Goal: Book appointment/travel/reservation

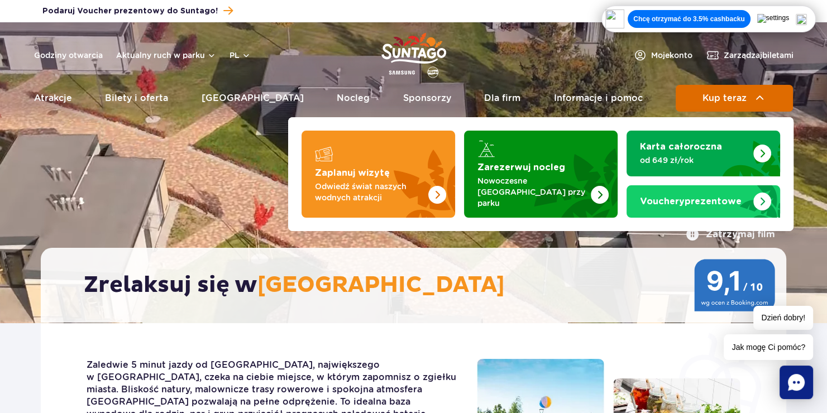
click at [730, 95] on span "Kup teraz" at bounding box center [725, 98] width 44 height 10
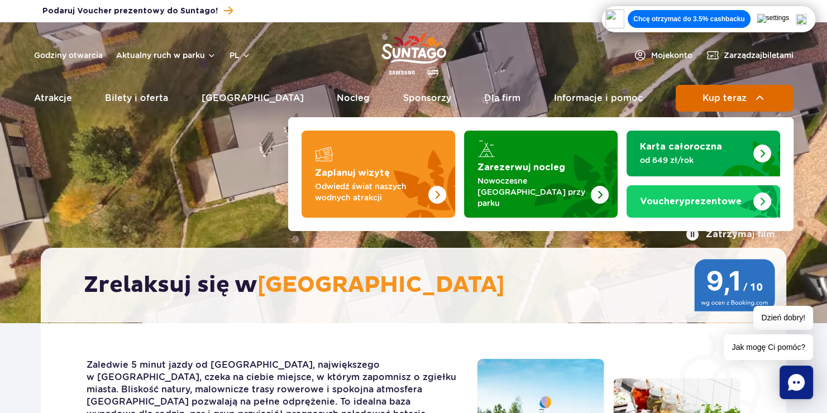
click at [730, 94] on span "Kup teraz" at bounding box center [725, 98] width 44 height 10
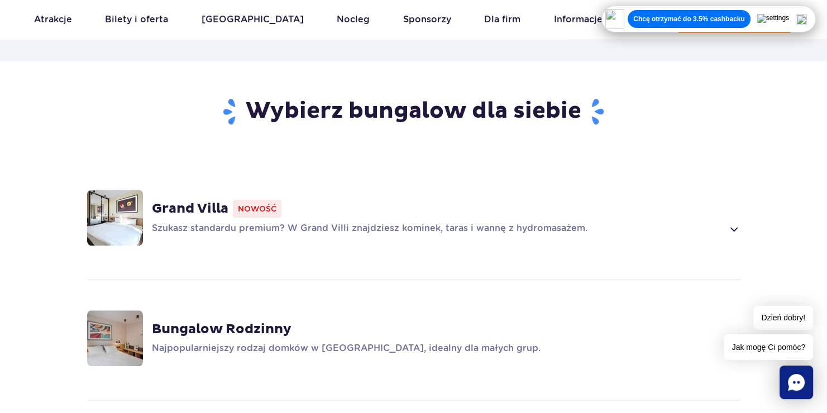
scroll to position [726, 0]
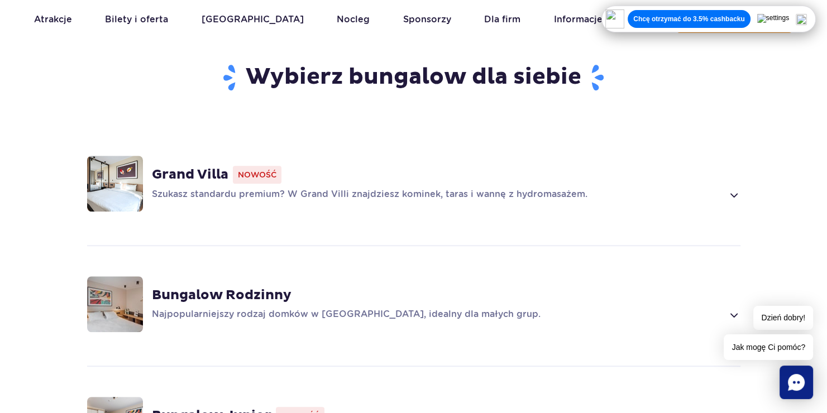
click at [240, 188] on p "Szukasz standardu premium? W Grand Villi znajdziesz kominek, taras i wannę z hy…" at bounding box center [437, 194] width 571 height 13
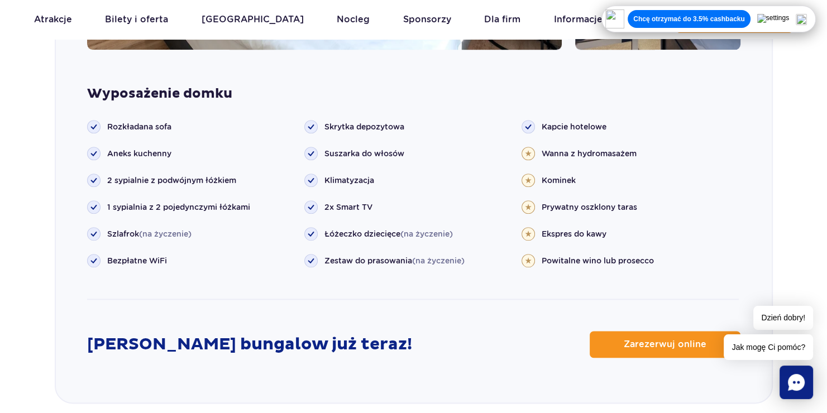
scroll to position [1229, 0]
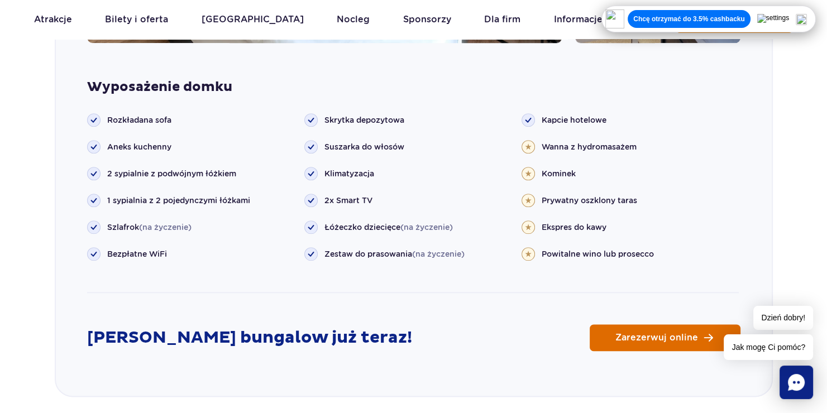
click at [643, 333] on span "Zarezerwuj online" at bounding box center [656, 337] width 83 height 9
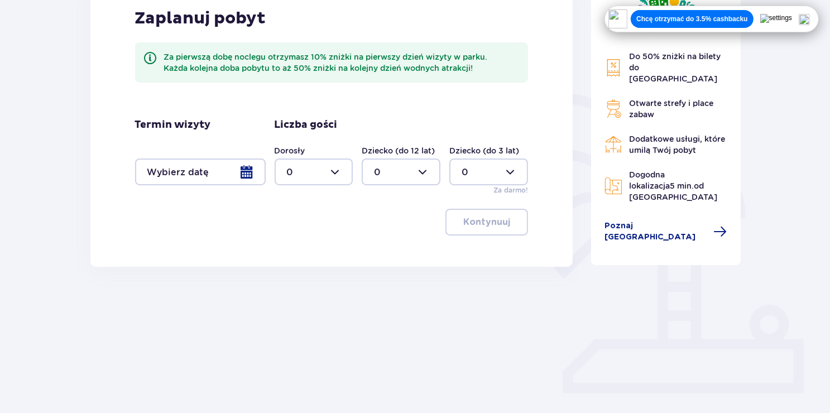
scroll to position [207, 0]
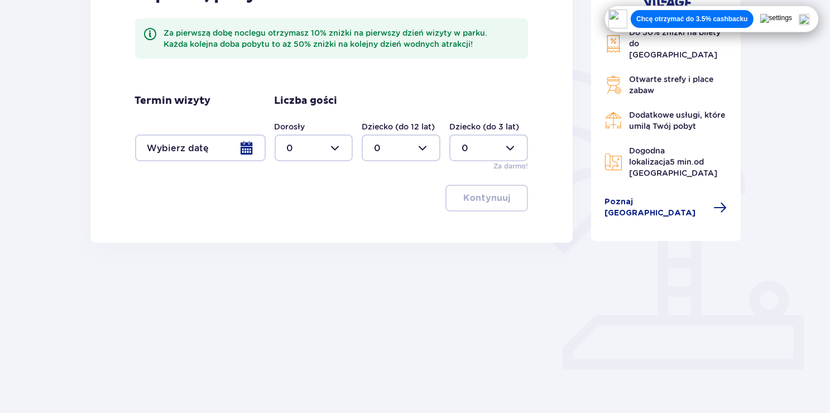
click at [249, 141] on div at bounding box center [200, 148] width 131 height 27
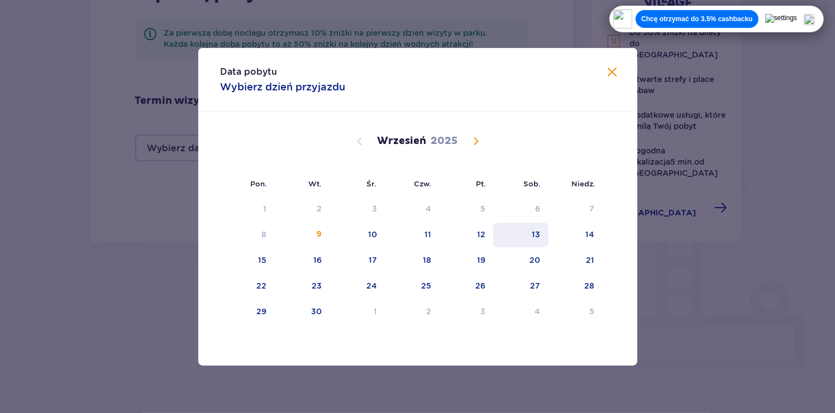
click at [528, 233] on div "13" at bounding box center [520, 235] width 55 height 25
click at [517, 232] on div "13" at bounding box center [520, 235] width 55 height 25
click at [575, 230] on div "14" at bounding box center [575, 235] width 54 height 25
type input "[DATE] - [DATE]"
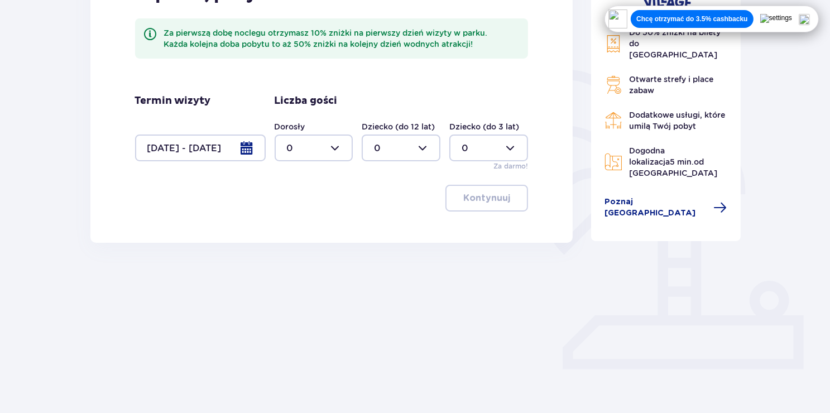
click at [314, 147] on div at bounding box center [314, 148] width 79 height 27
click at [300, 202] on div "1" at bounding box center [314, 205] width 54 height 12
type input "1"
click at [427, 138] on div at bounding box center [401, 148] width 79 height 27
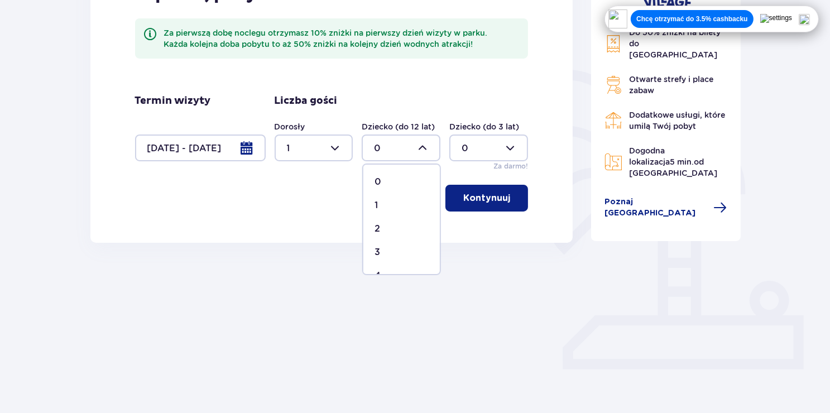
click at [495, 149] on div at bounding box center [489, 148] width 79 height 27
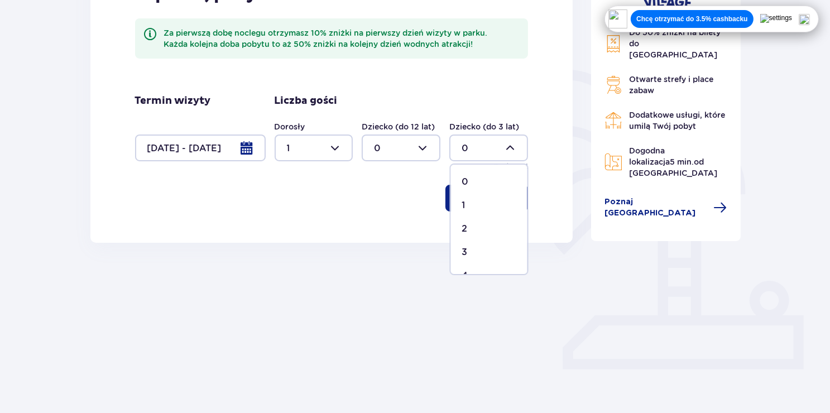
click at [378, 147] on div at bounding box center [401, 148] width 79 height 27
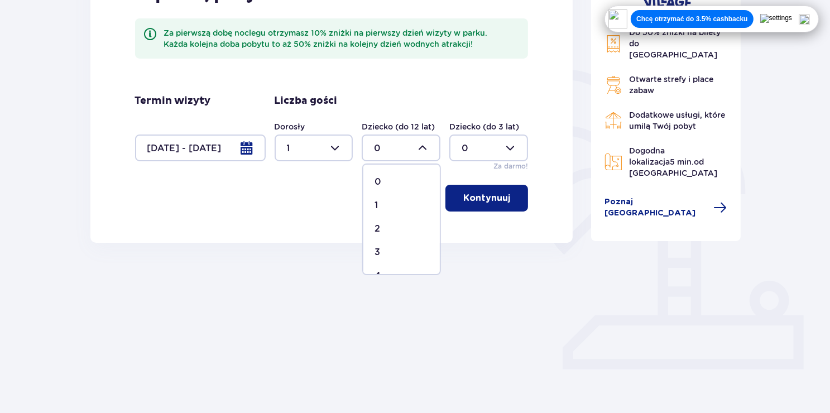
click at [390, 147] on div at bounding box center [401, 148] width 79 height 27
click at [386, 151] on div at bounding box center [401, 148] width 79 height 27
click at [381, 203] on div "1" at bounding box center [402, 205] width 54 height 12
type input "1"
click at [324, 137] on div at bounding box center [314, 148] width 79 height 27
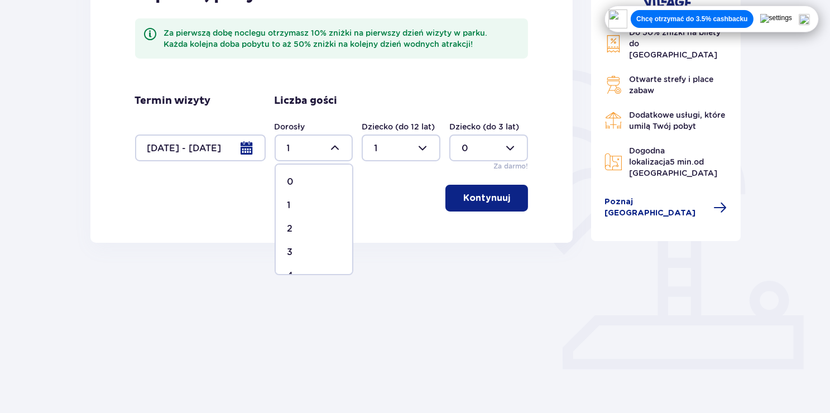
click at [297, 224] on div "2" at bounding box center [314, 229] width 54 height 12
type input "2"
click at [465, 195] on p "Kontynuuj" at bounding box center [487, 198] width 47 height 12
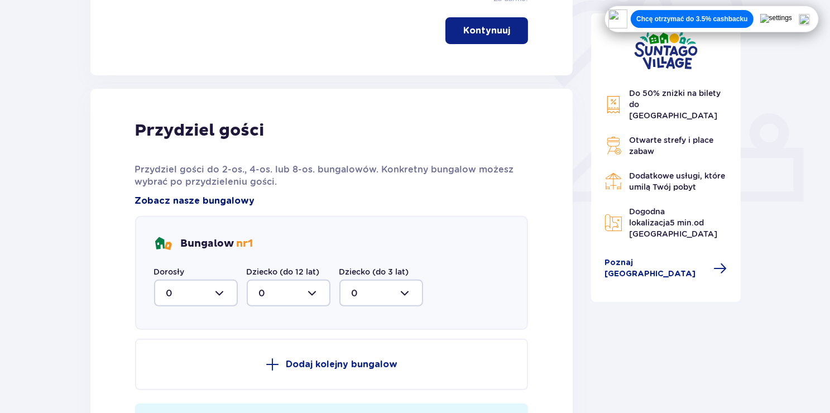
scroll to position [394, 0]
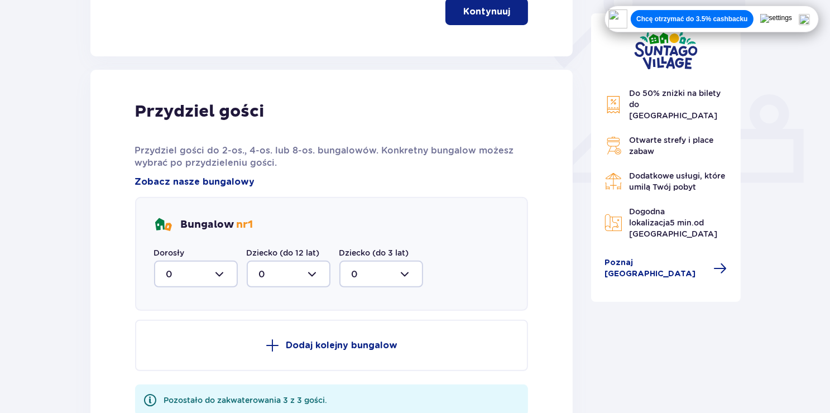
click at [203, 281] on div at bounding box center [196, 274] width 84 height 27
click at [176, 355] on div "2" at bounding box center [195, 355] width 59 height 12
type input "2"
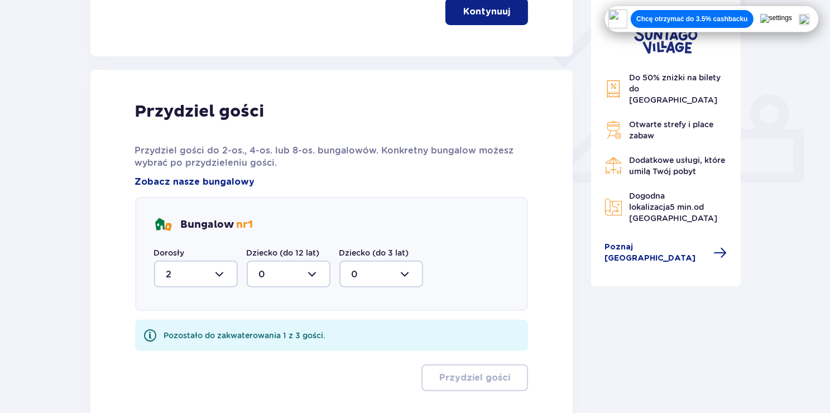
click at [311, 269] on div at bounding box center [289, 274] width 84 height 27
click at [270, 332] on div "1" at bounding box center [288, 332] width 59 height 12
type input "1"
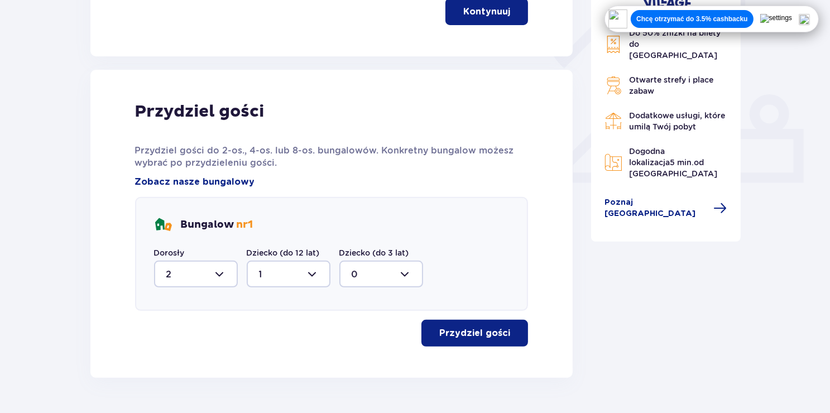
click at [449, 338] on p "Przydziel gości" at bounding box center [475, 333] width 71 height 12
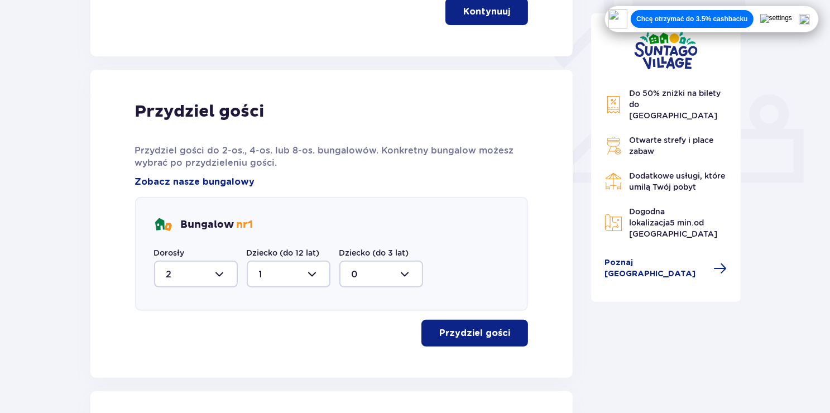
scroll to position [386, 0]
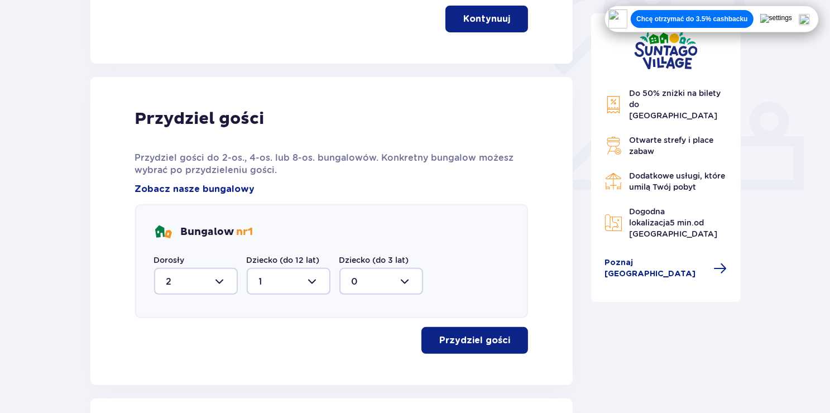
click at [221, 276] on div at bounding box center [196, 281] width 84 height 27
click at [221, 277] on div at bounding box center [196, 281] width 84 height 27
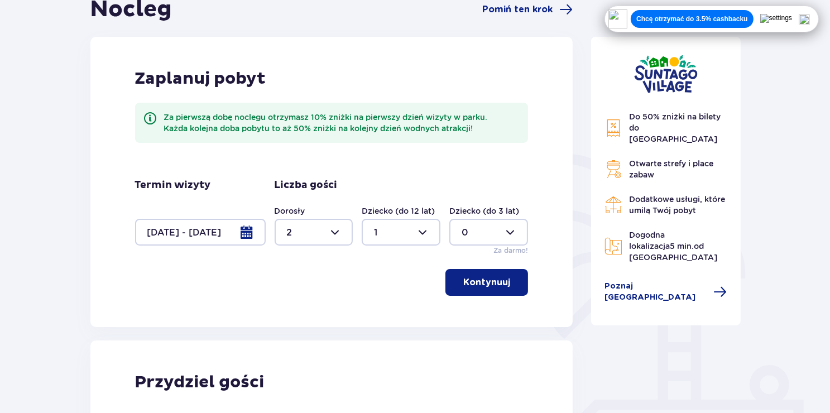
scroll to position [51, 0]
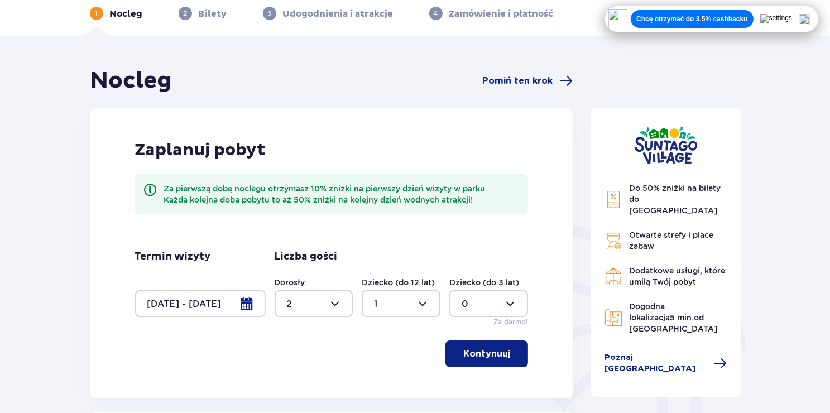
click at [327, 298] on div at bounding box center [314, 303] width 79 height 27
click at [319, 261] on div "3" at bounding box center [314, 265] width 54 height 12
type input "3"
click at [475, 350] on p "Kontynuuj" at bounding box center [487, 354] width 47 height 12
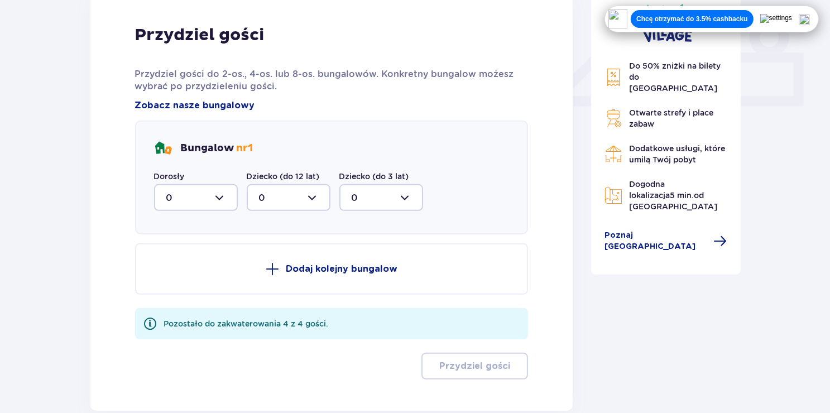
scroll to position [505, 0]
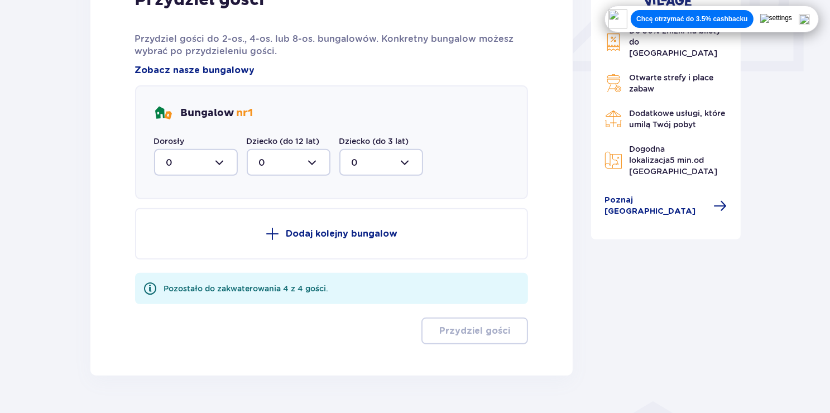
click at [203, 155] on div at bounding box center [196, 162] width 84 height 27
click at [198, 268] on div "3" at bounding box center [195, 267] width 59 height 12
type input "3"
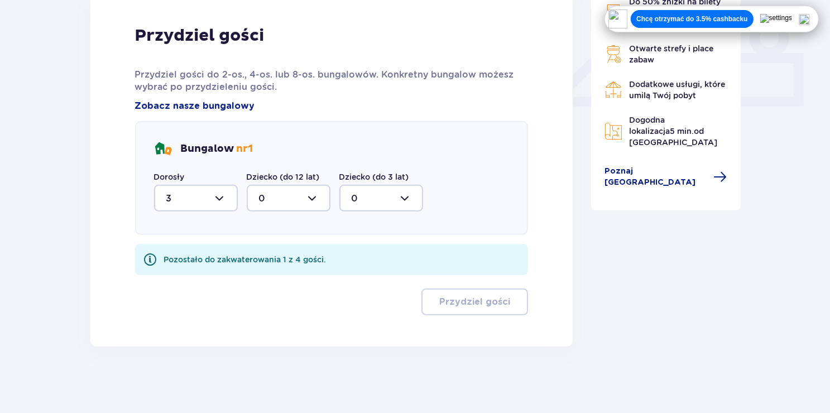
click at [304, 195] on div at bounding box center [289, 198] width 84 height 27
click at [293, 257] on div "1" at bounding box center [288, 256] width 59 height 12
type input "1"
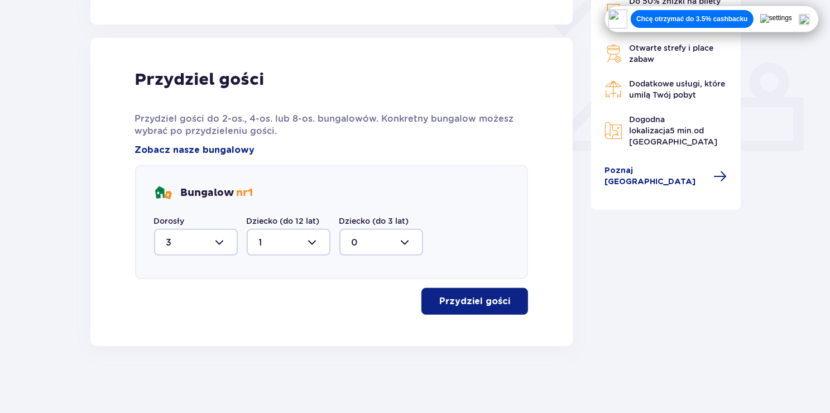
scroll to position [425, 0]
click at [494, 311] on button "Przydziel gości" at bounding box center [475, 302] width 107 height 27
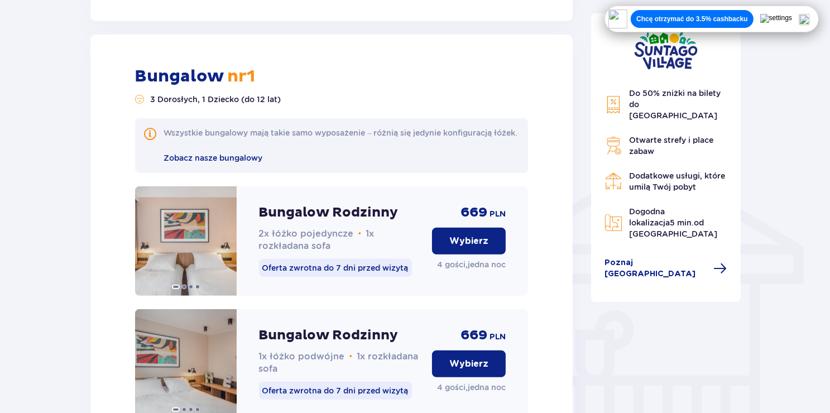
scroll to position [771, 0]
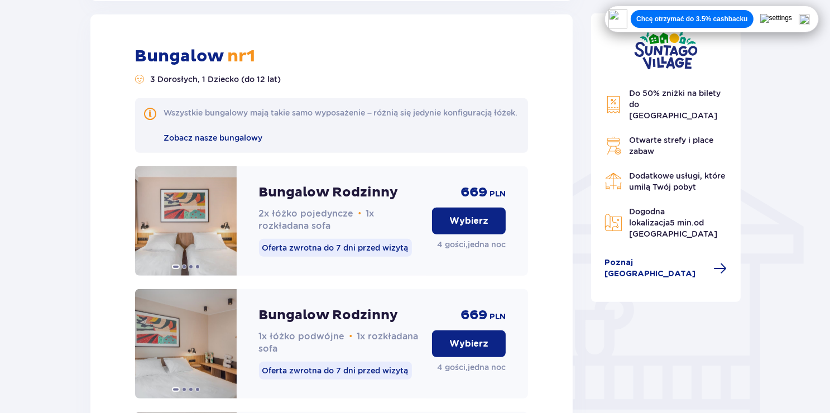
click at [457, 21] on div "Bungalow nr 1 3 Dorosłych, 1 Dziecko (do 12 lat) Wszystkie bungalowy mają takie…" at bounding box center [331, 373] width 483 height 717
